Goal: Check status: Check status

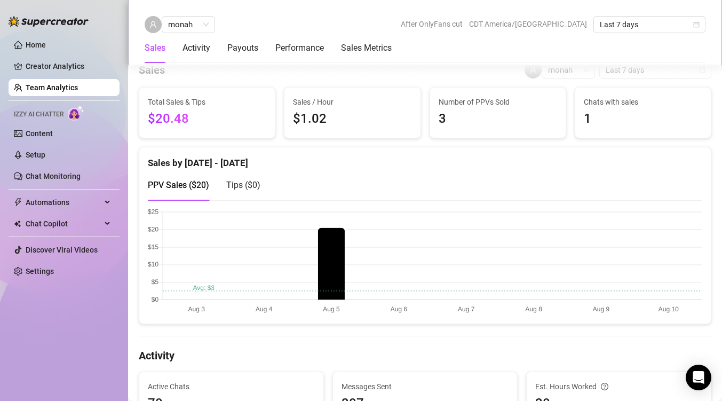
scroll to position [233, 0]
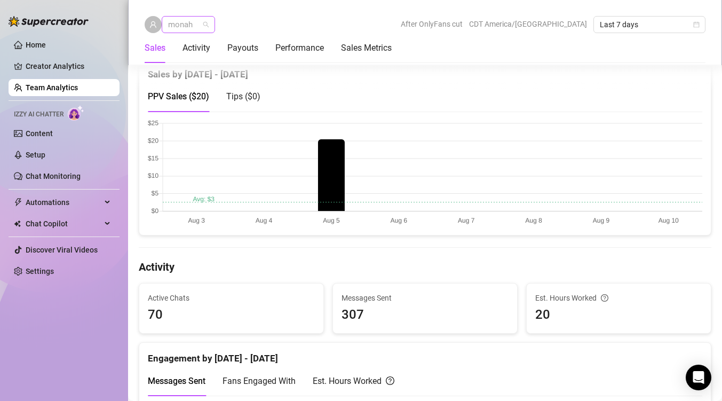
click at [204, 22] on span "monah" at bounding box center [188, 25] width 41 height 16
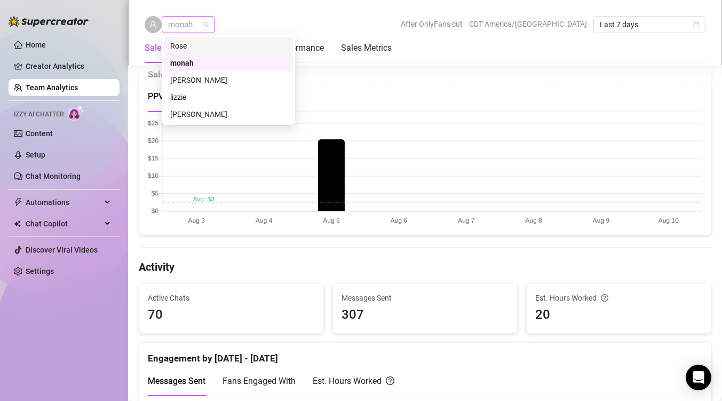
click at [204, 50] on div "Rose" at bounding box center [228, 46] width 116 height 12
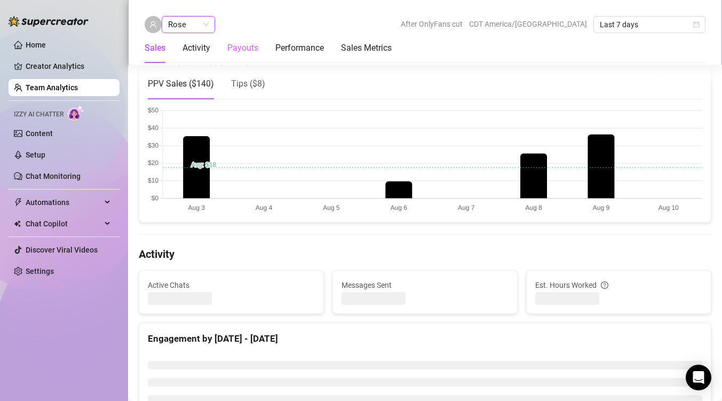
scroll to position [233, 0]
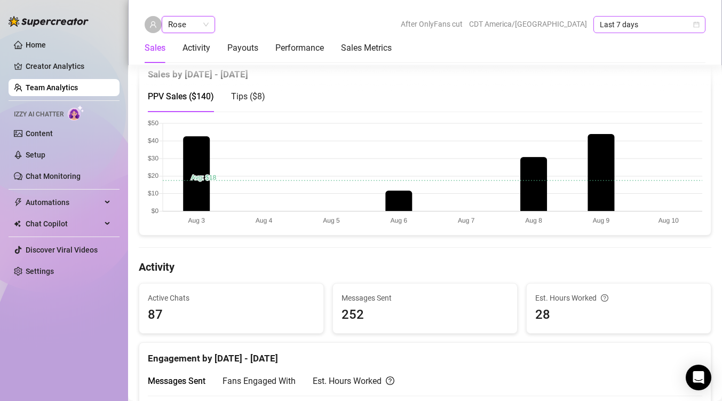
click at [634, 27] on span "Last 7 days" at bounding box center [648, 25] width 99 height 16
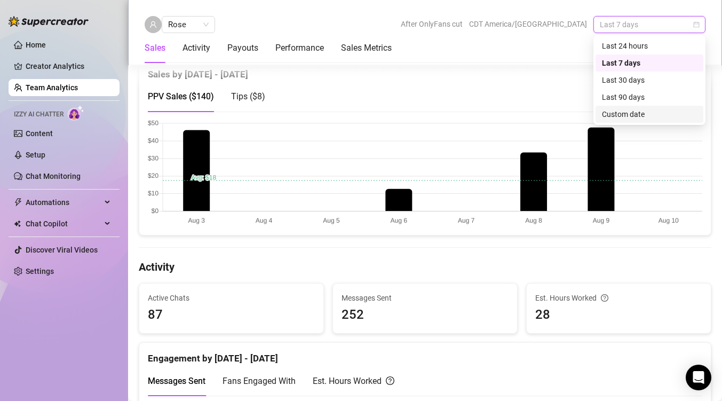
click at [636, 117] on div "Custom date" at bounding box center [649, 114] width 95 height 12
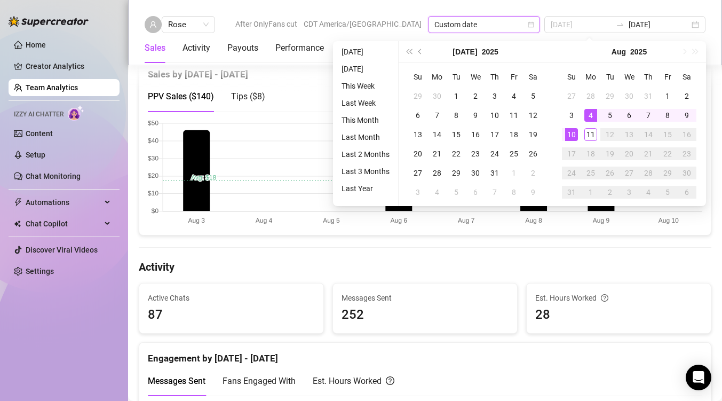
type input "[DATE]"
click at [589, 115] on div "4" at bounding box center [590, 115] width 13 height 13
type input "[DATE]"
click at [569, 134] on div "10" at bounding box center [571, 134] width 13 height 13
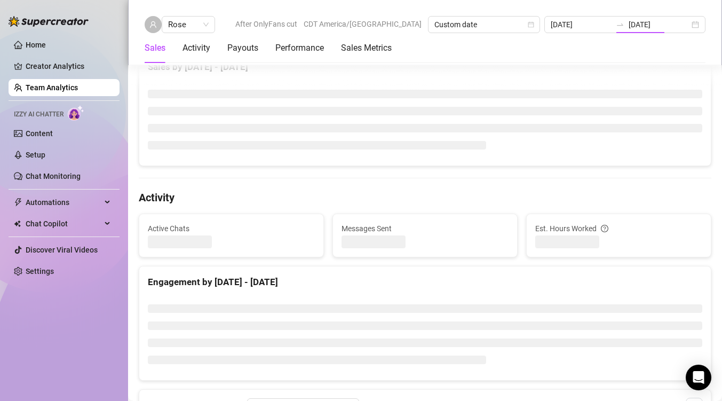
type input "[DATE]"
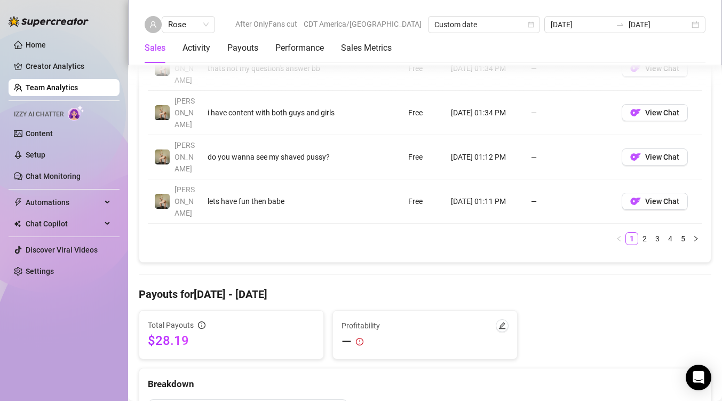
scroll to position [1091, 0]
click at [199, 21] on span "Rose" at bounding box center [188, 25] width 41 height 16
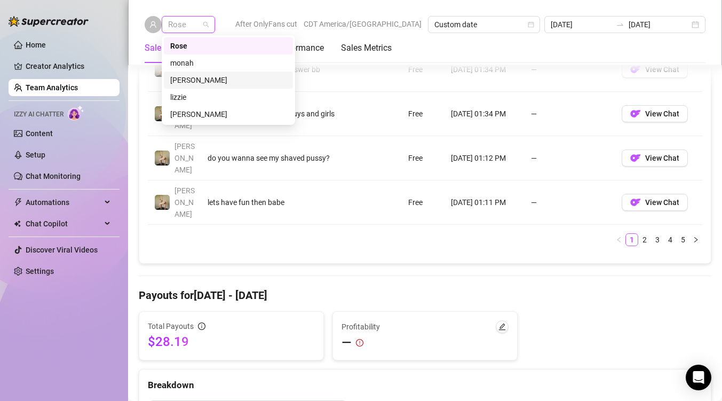
click at [188, 73] on div "[PERSON_NAME]" at bounding box center [228, 79] width 129 height 17
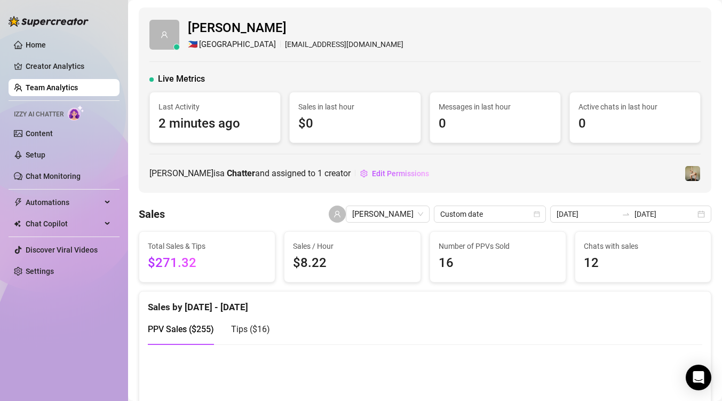
scroll to position [237, 0]
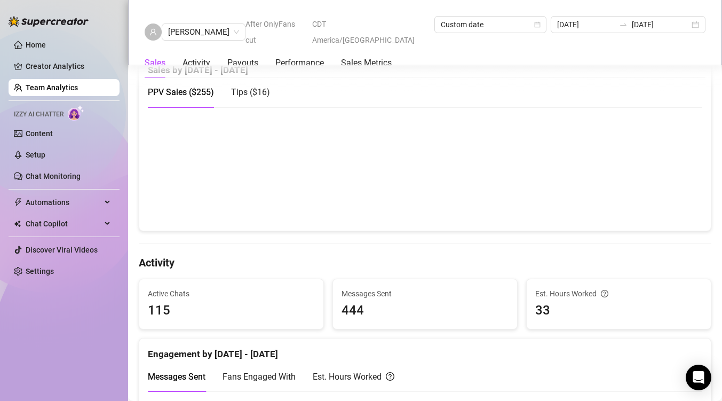
click at [250, 94] on span "Tips ( $16 )" at bounding box center [250, 92] width 39 height 10
click at [207, 89] on span "PPV Sales ( $255 )" at bounding box center [181, 92] width 66 height 10
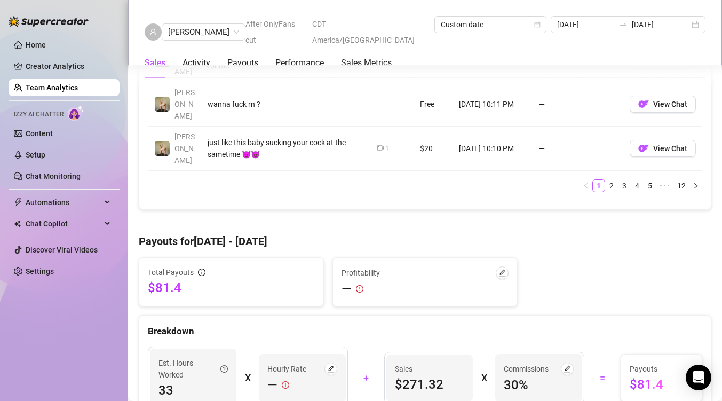
scroll to position [1146, 0]
click at [205, 26] on span "[PERSON_NAME]" at bounding box center [203, 32] width 71 height 16
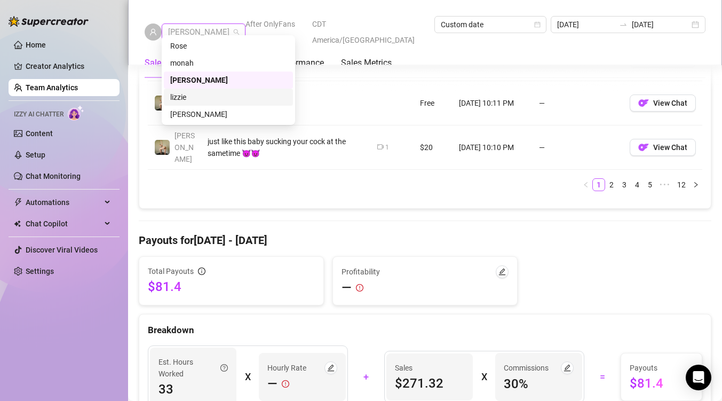
click at [196, 93] on div "lizzie" at bounding box center [228, 97] width 116 height 12
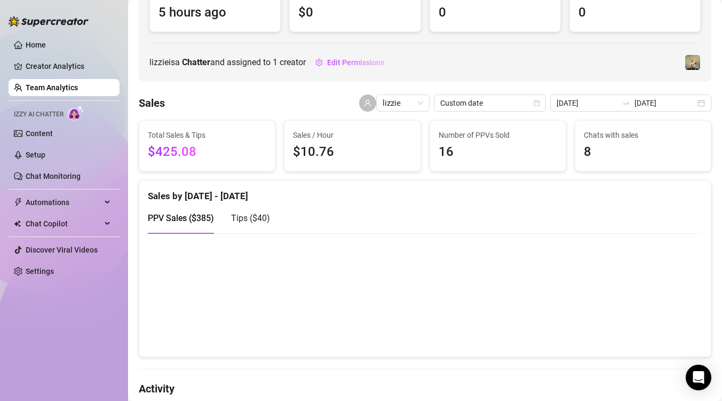
scroll to position [108, 0]
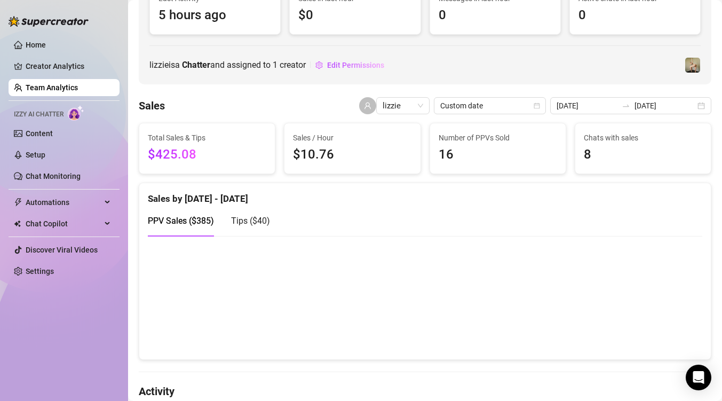
click at [260, 220] on span "Tips ( $40 )" at bounding box center [250, 220] width 39 height 10
click at [193, 220] on span "PPV Sales ( $385 )" at bounding box center [181, 220] width 66 height 10
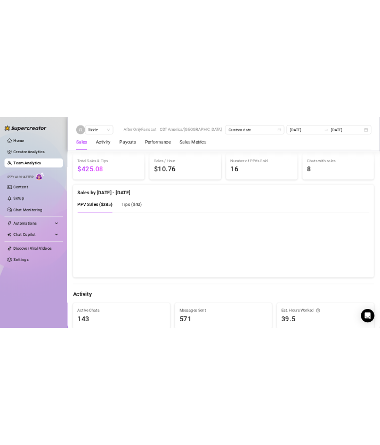
scroll to position [161, 0]
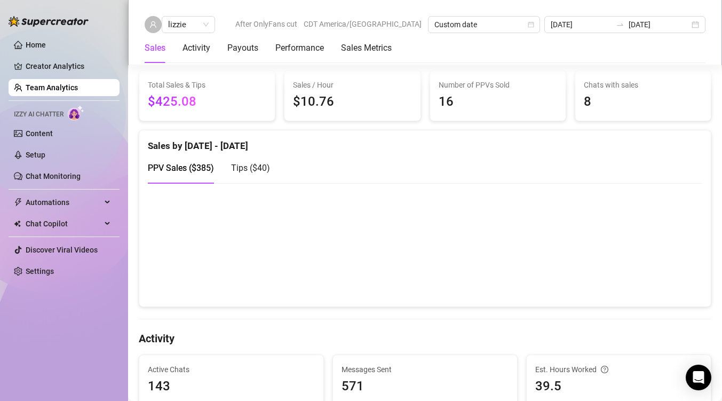
click at [243, 165] on span "Tips ( $40 )" at bounding box center [250, 168] width 39 height 10
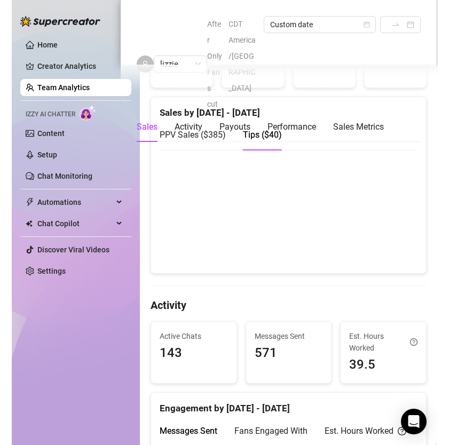
scroll to position [229, 0]
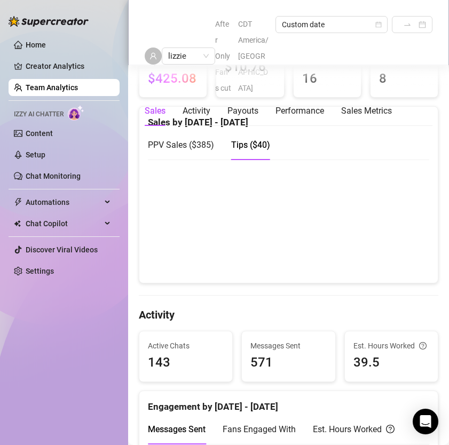
click at [175, 141] on span "PPV Sales ( $385 )" at bounding box center [181, 145] width 66 height 10
click at [251, 146] on span "Tips ( $40 )" at bounding box center [250, 145] width 39 height 10
click at [187, 142] on span "PPV Sales ( $385 )" at bounding box center [181, 145] width 66 height 10
click at [369, 252] on canvas at bounding box center [288, 220] width 281 height 107
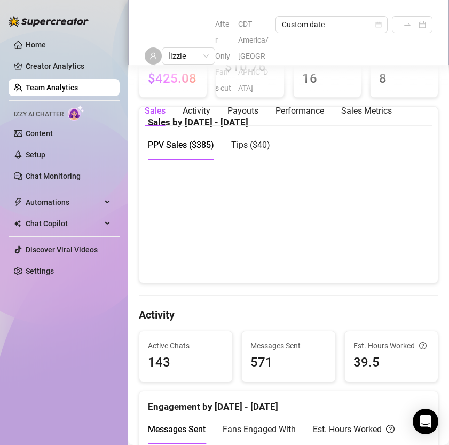
click at [253, 147] on span "Tips ( $40 )" at bounding box center [250, 145] width 39 height 10
click at [189, 144] on span "PPV Sales ( $385 )" at bounding box center [181, 145] width 66 height 10
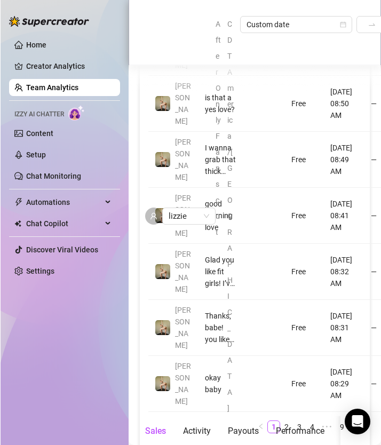
scroll to position [1562, 0]
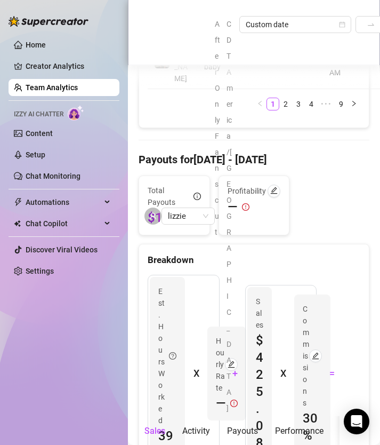
click at [301, 117] on div "After OnlyFans cut CDT America/[GEOGRAPHIC_DATA] Custom date [DATE] [DATE]" at bounding box center [305, 216] width 181 height 400
click at [286, 80] on div "After OnlyFans cut CDT America/[GEOGRAPHIC_DATA] Custom date [DATE] [DATE]" at bounding box center [305, 216] width 181 height 400
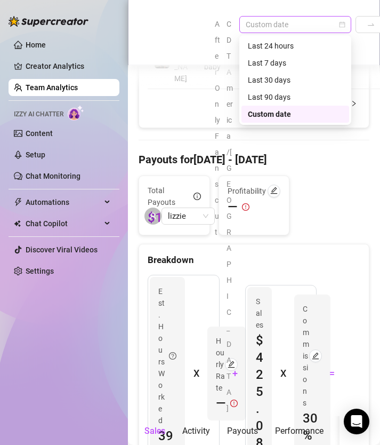
click at [282, 33] on div "Custom date" at bounding box center [295, 24] width 112 height 17
click at [174, 29] on div "lizzie After OnlyFans cut CDT America/[GEOGRAPHIC_DATA] Custom date [DATE] [DAT…" at bounding box center [254, 216] width 219 height 400
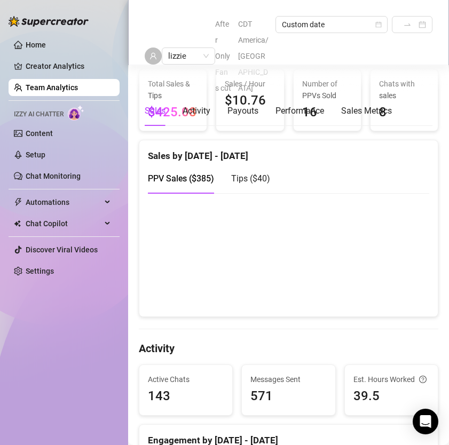
scroll to position [202, 0]
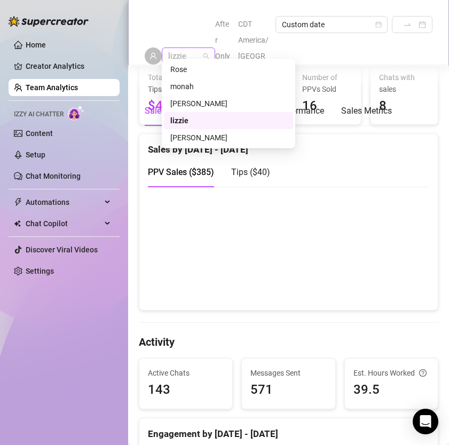
click at [206, 48] on span "lizzie" at bounding box center [188, 56] width 41 height 16
click at [198, 85] on div "monah" at bounding box center [228, 87] width 116 height 12
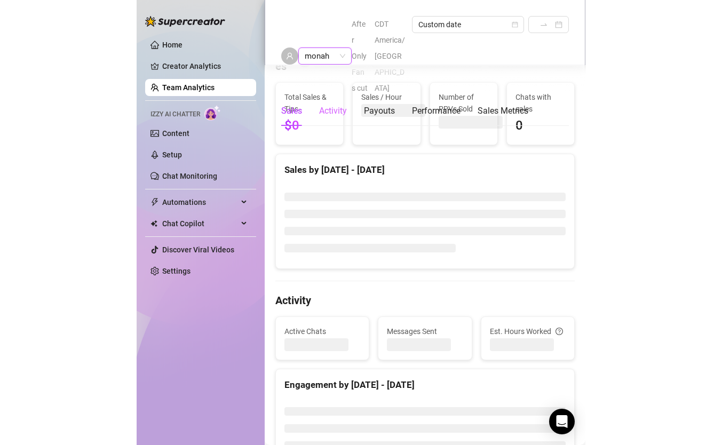
scroll to position [222, 0]
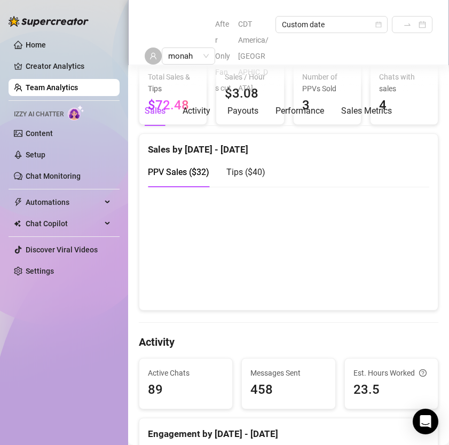
click at [217, 271] on canvas at bounding box center [288, 248] width 281 height 107
click at [247, 171] on span "Tips ( $40 )" at bounding box center [245, 172] width 39 height 10
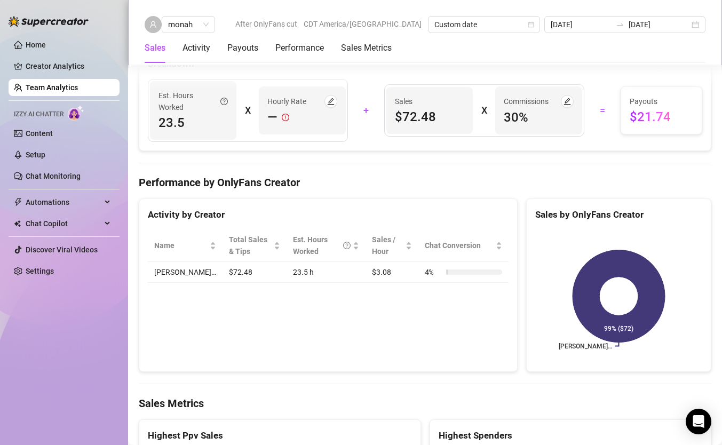
scroll to position [1017, 0]
